Goal: Find specific page/section: Find specific page/section

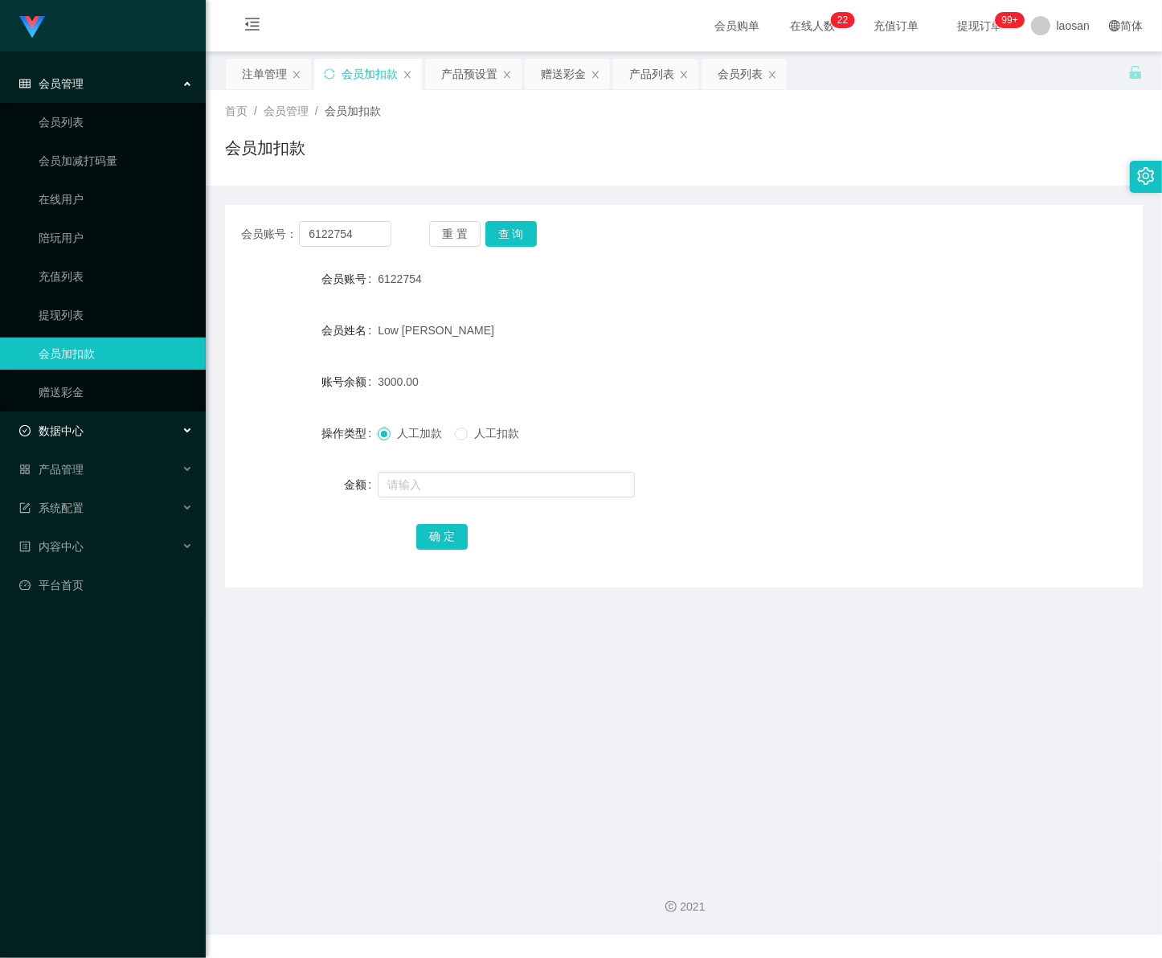
click at [95, 440] on div "数据中心" at bounding box center [103, 431] width 206 height 32
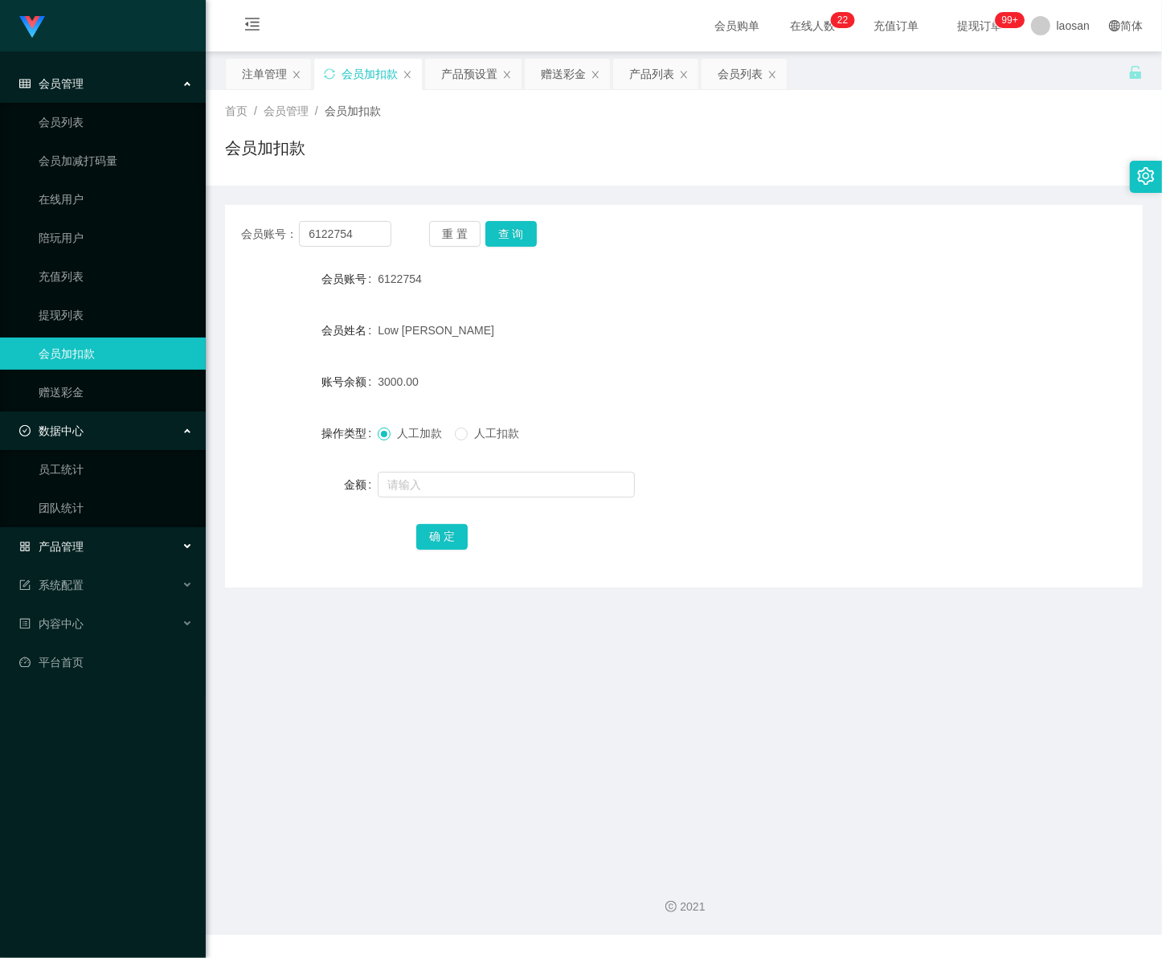
click at [50, 549] on span "产品管理" at bounding box center [51, 546] width 64 height 13
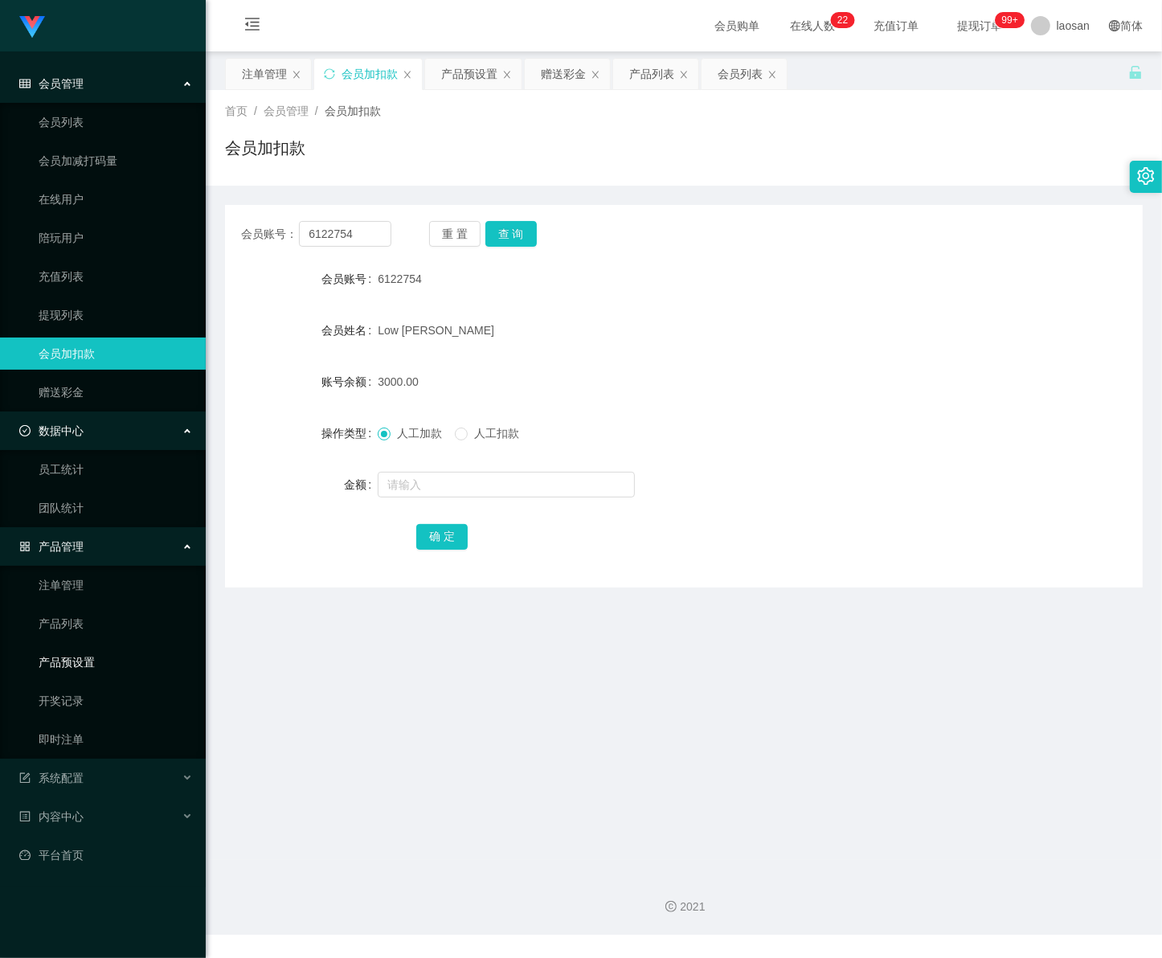
click at [104, 664] on link "产品预设置" at bounding box center [116, 662] width 154 height 32
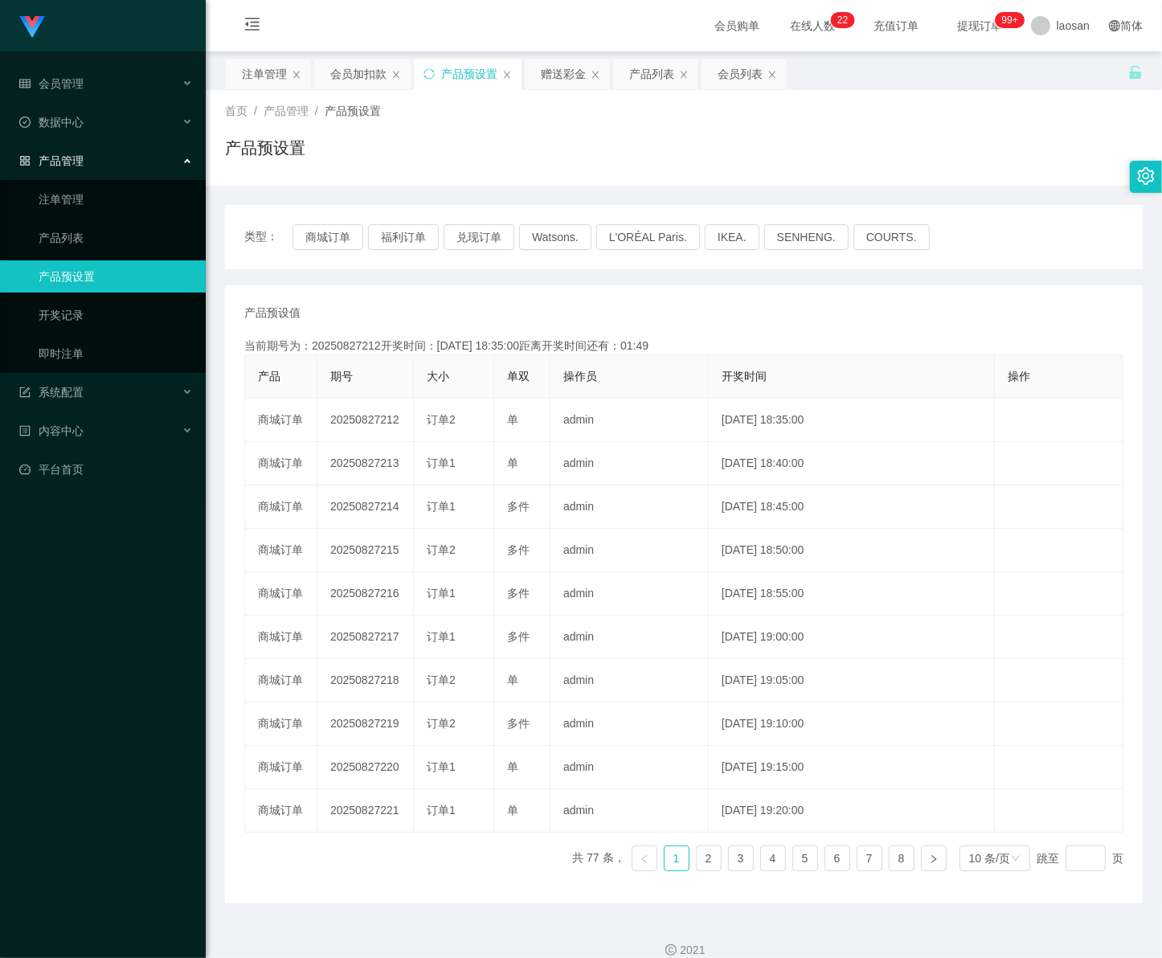
click at [406, 423] on td "20250827212" at bounding box center [366, 420] width 96 height 43
